Goal: Find specific page/section: Find specific page/section

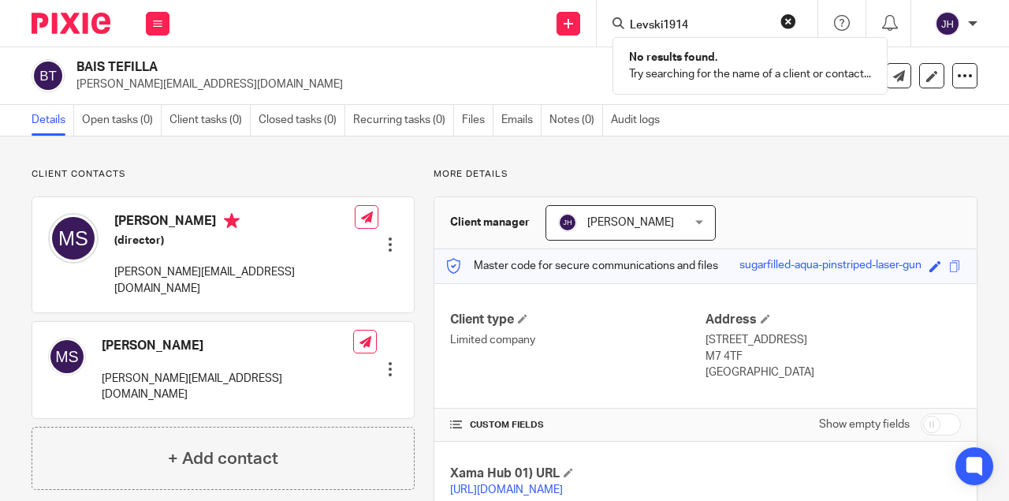
drag, startPoint x: 706, startPoint y: 23, endPoint x: 507, endPoint y: 28, distance: 199.5
click at [507, 28] on div "Send new email Create task Add client Request signature Levski1914 No results f…" at bounding box center [597, 23] width 824 height 47
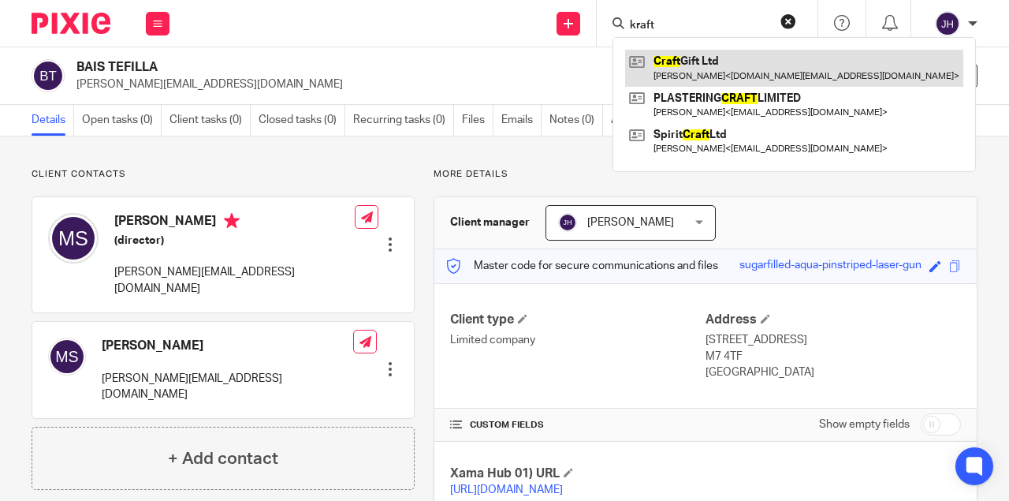
type input "kraft"
click at [684, 62] on link at bounding box center [794, 68] width 338 height 36
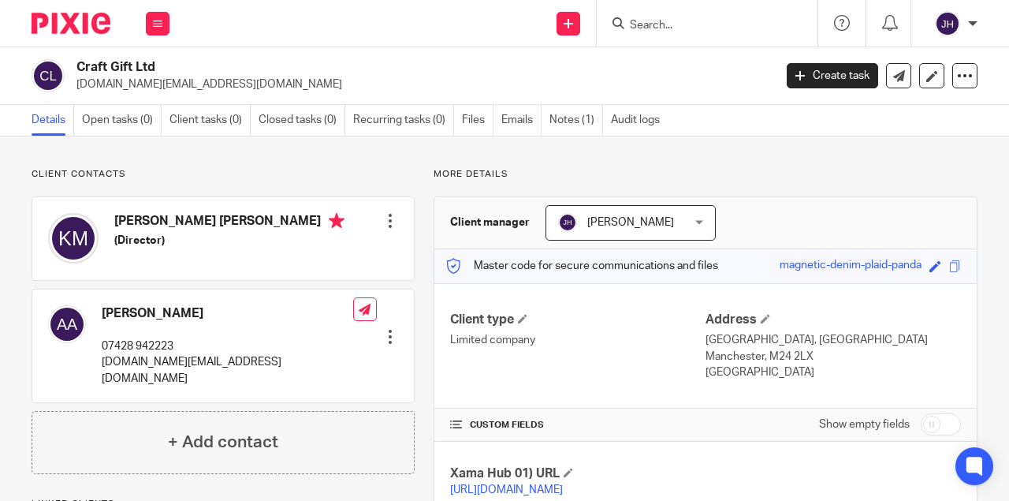
click at [90, 66] on h2 "Craft Gift Ltd" at bounding box center [351, 67] width 550 height 17
drag, startPoint x: 90, startPoint y: 66, endPoint x: 156, endPoint y: 58, distance: 66.7
click at [156, 59] on h2 "Craft Gift Ltd" at bounding box center [351, 67] width 550 height 17
copy div "Craft Gift Ltd"
click at [301, 64] on h2 "Craft Gift Ltd" at bounding box center [351, 67] width 550 height 17
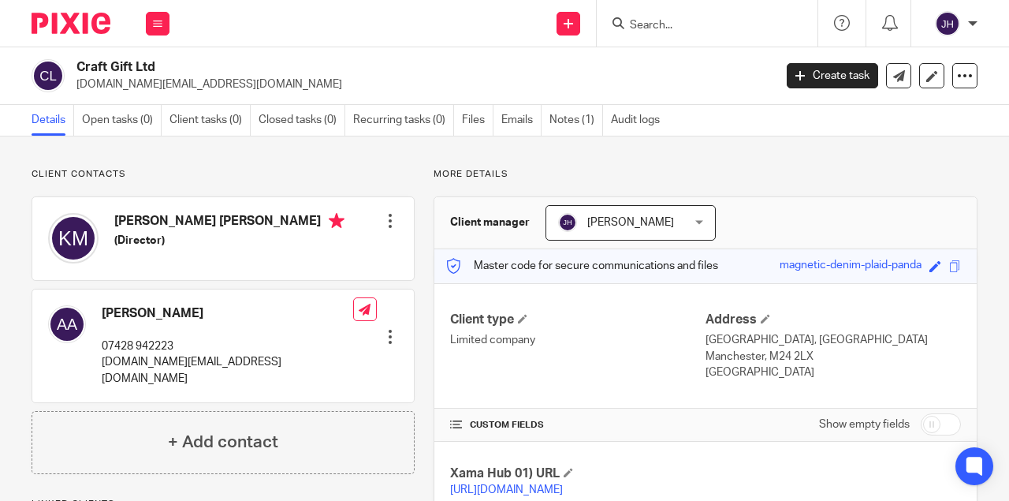
click at [73, 15] on img at bounding box center [71, 23] width 79 height 21
